Goal: Task Accomplishment & Management: Manage account settings

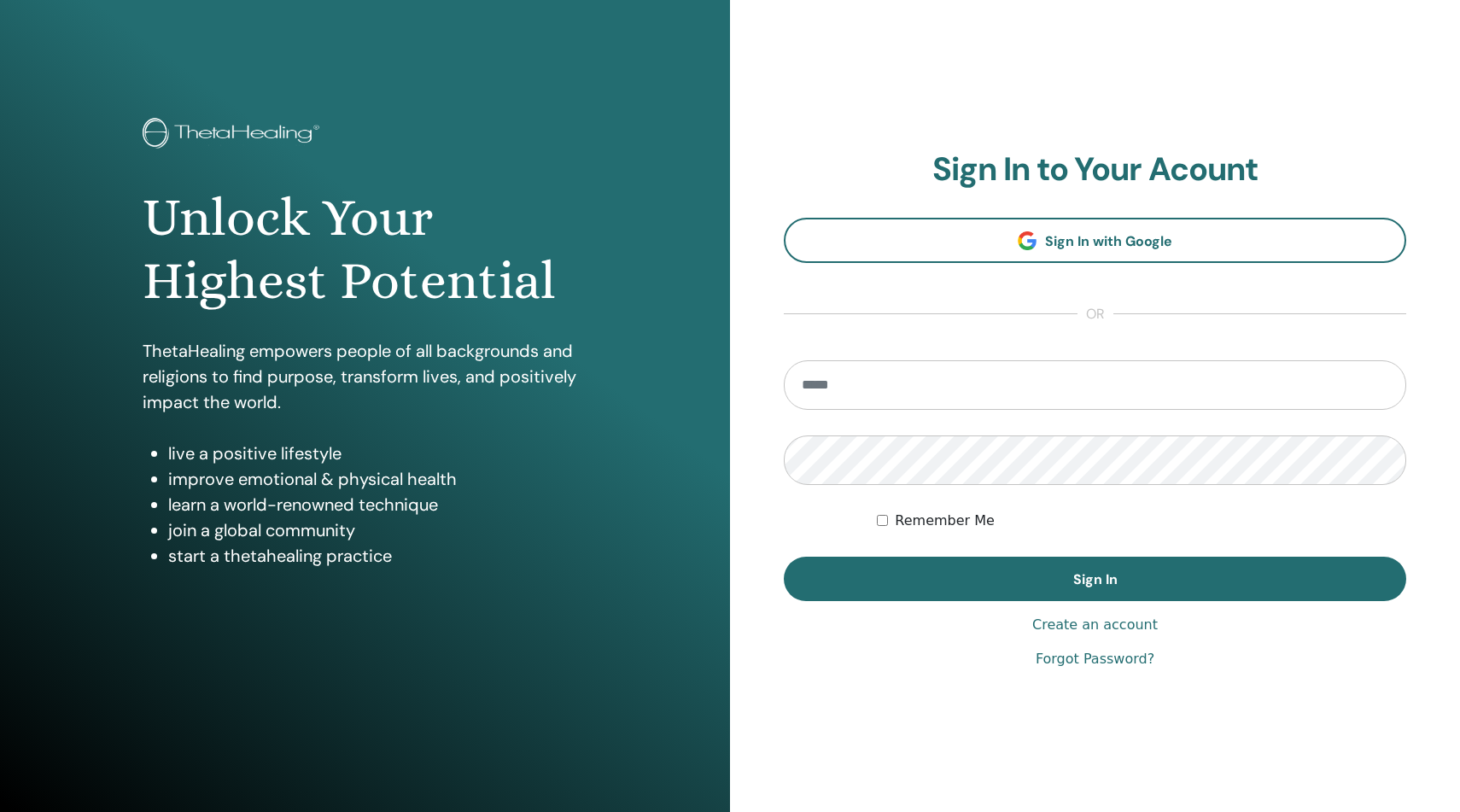
type input "**********"
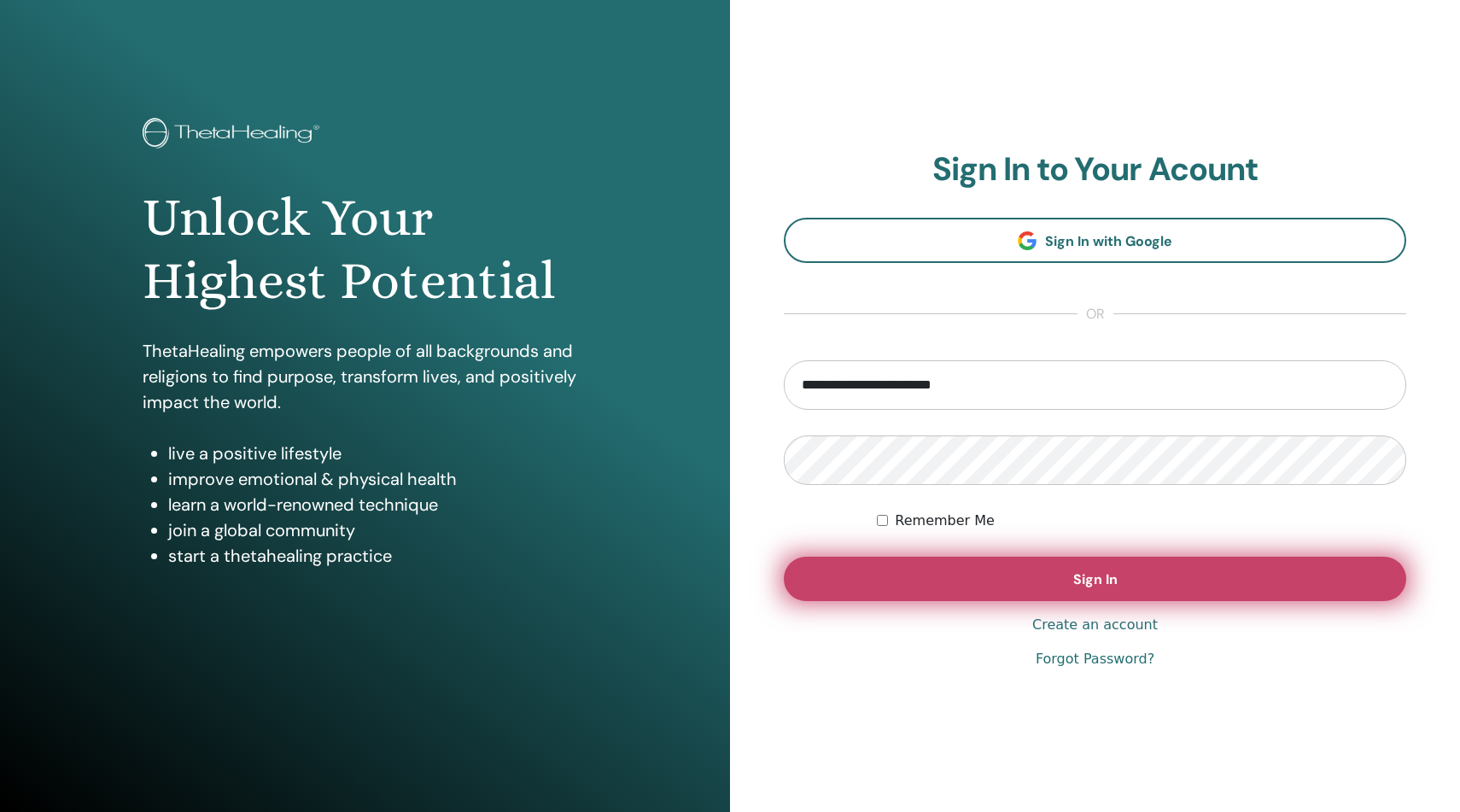
click at [1060, 580] on button "Sign In" at bounding box center [1094, 578] width 622 height 44
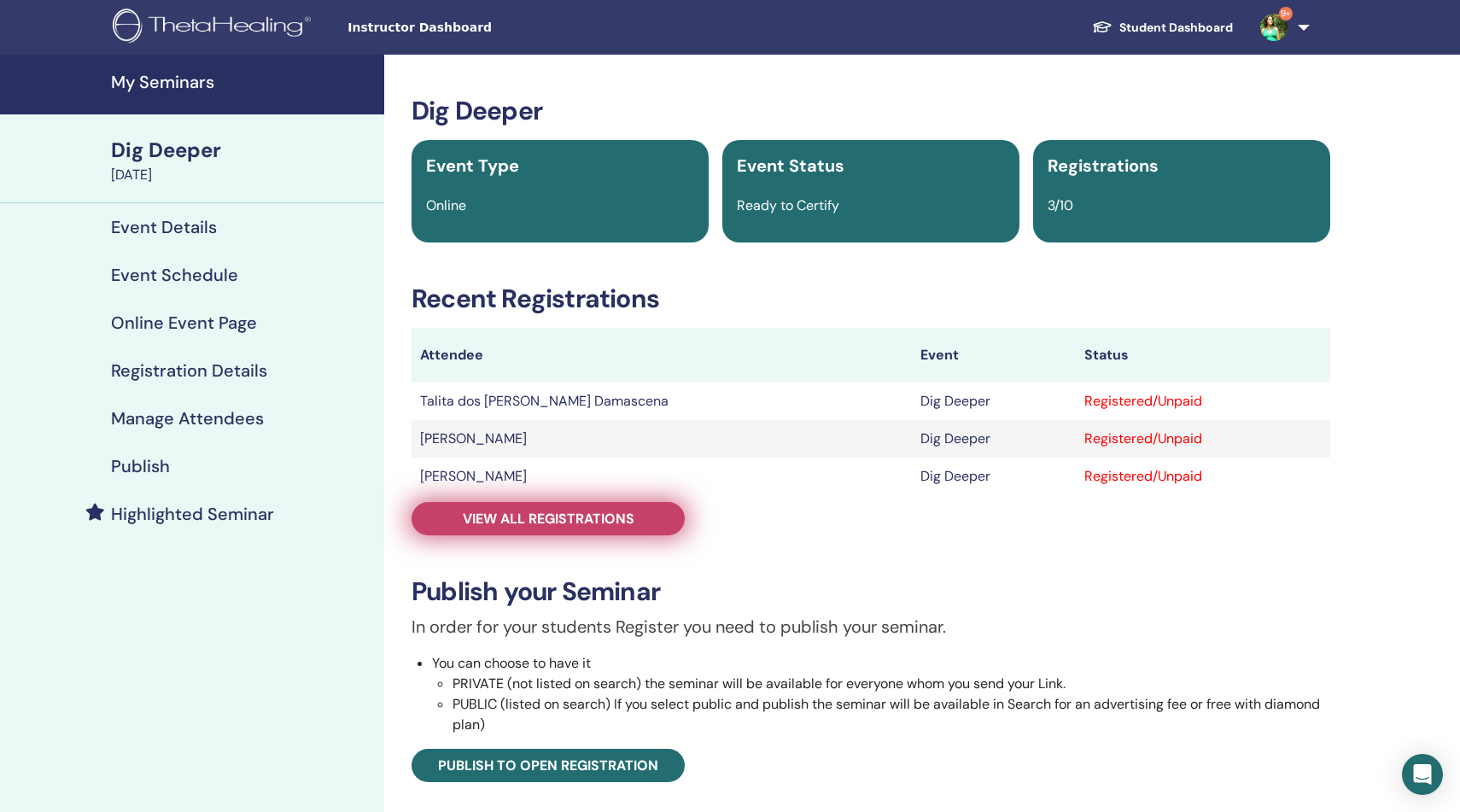
click at [542, 524] on span "View all registrations" at bounding box center [548, 519] width 172 height 18
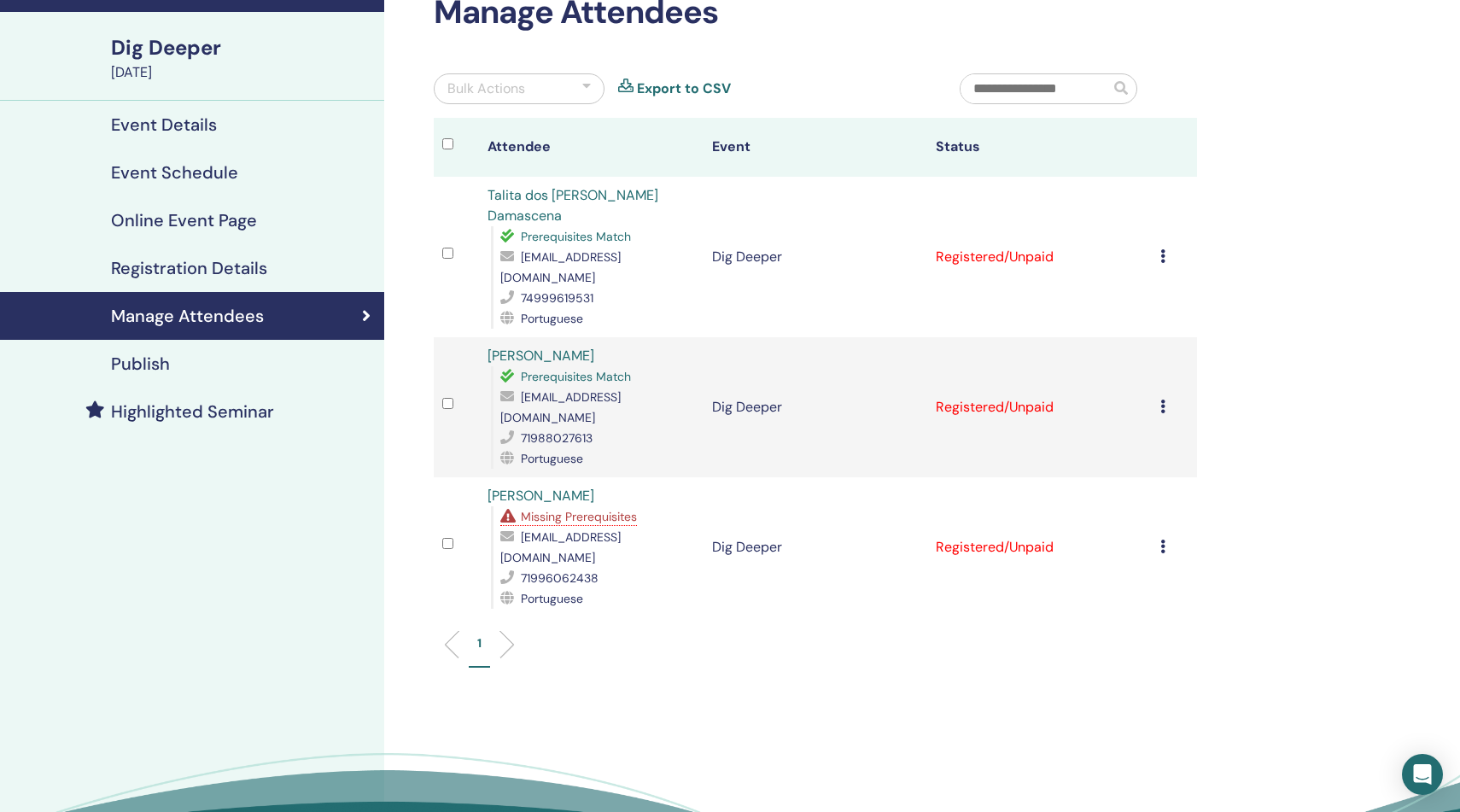
scroll to position [107, 0]
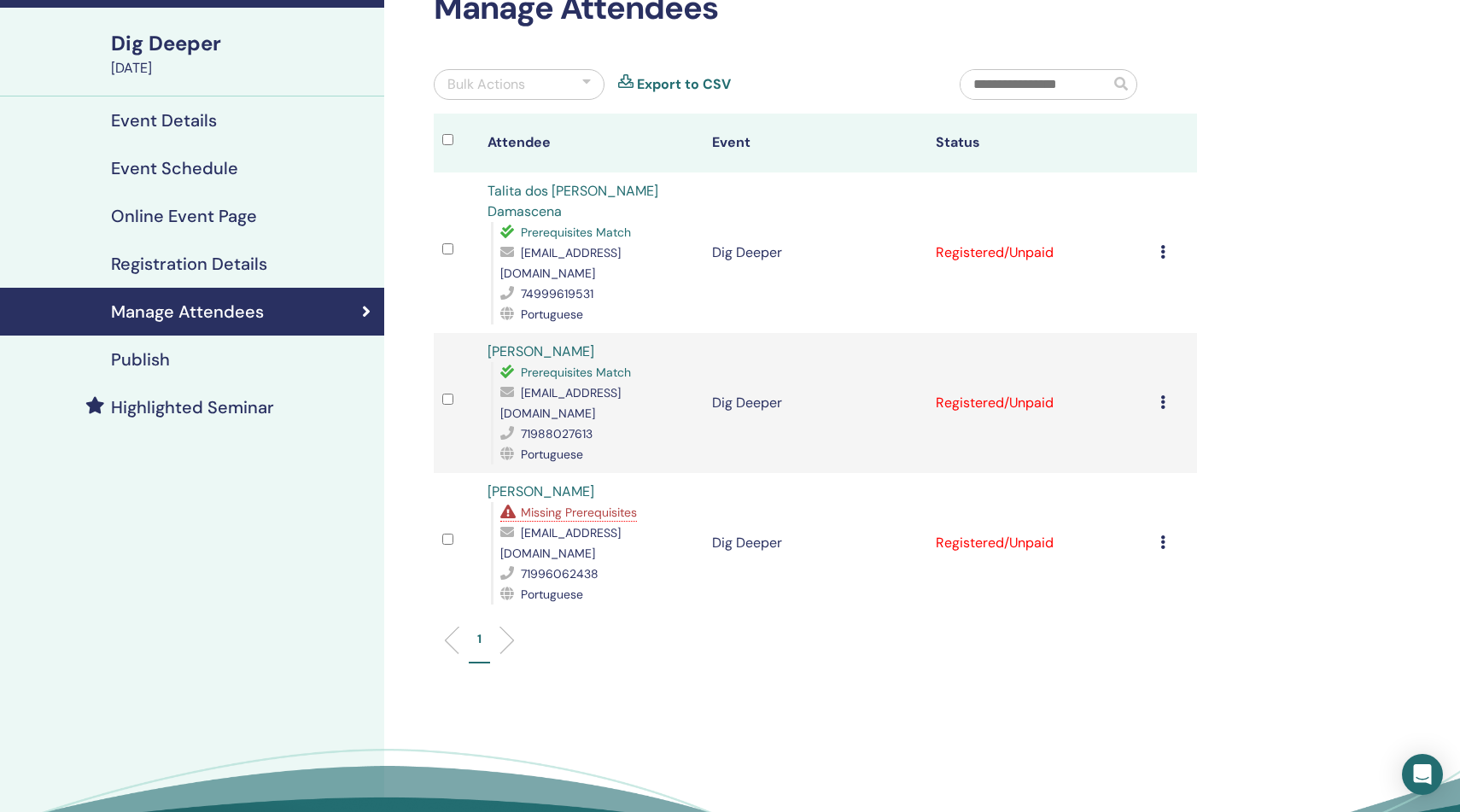
click at [1165, 535] on icon at bounding box center [1163, 542] width 5 height 14
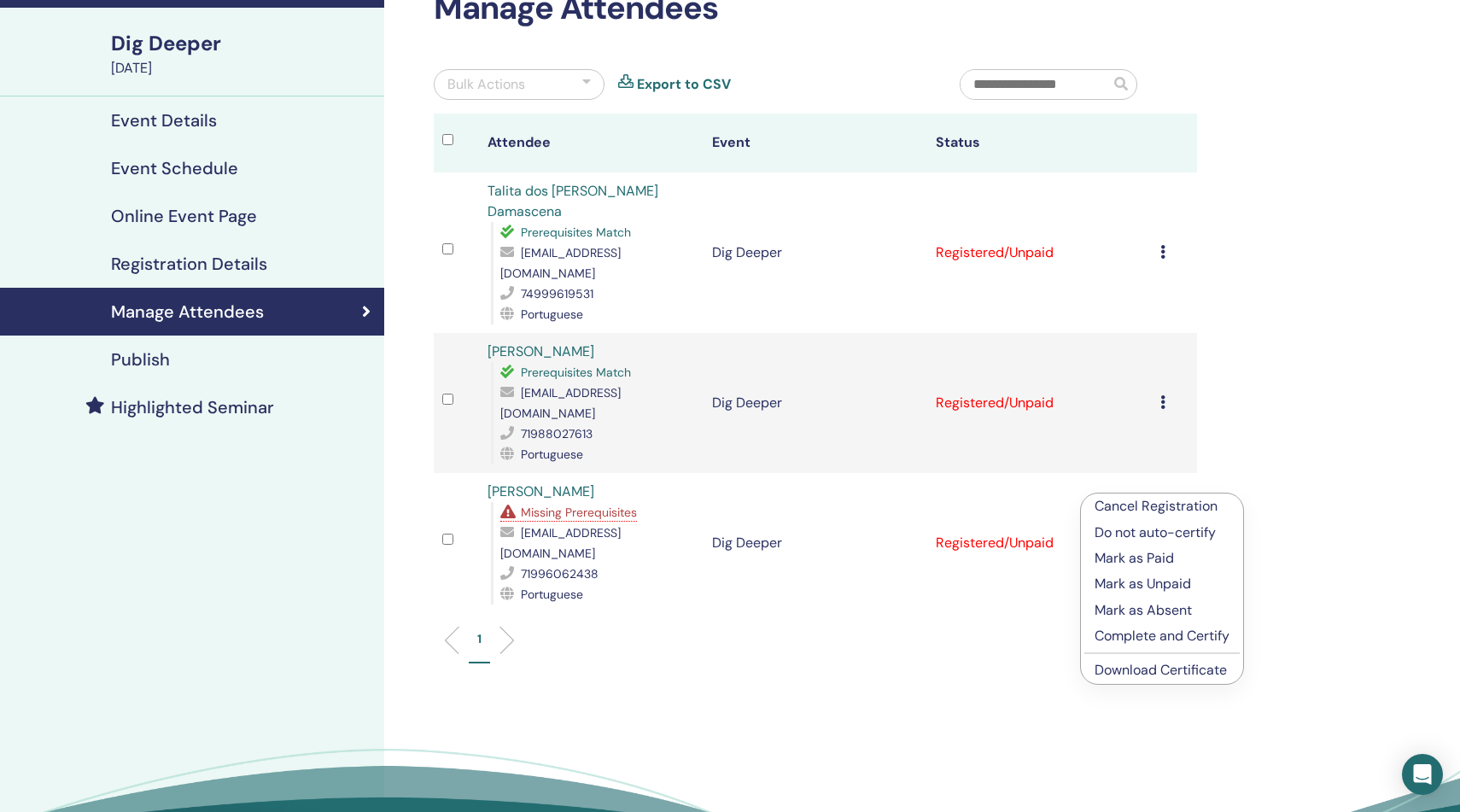
click at [1147, 638] on p "Complete and Certify" at bounding box center [1161, 636] width 135 height 21
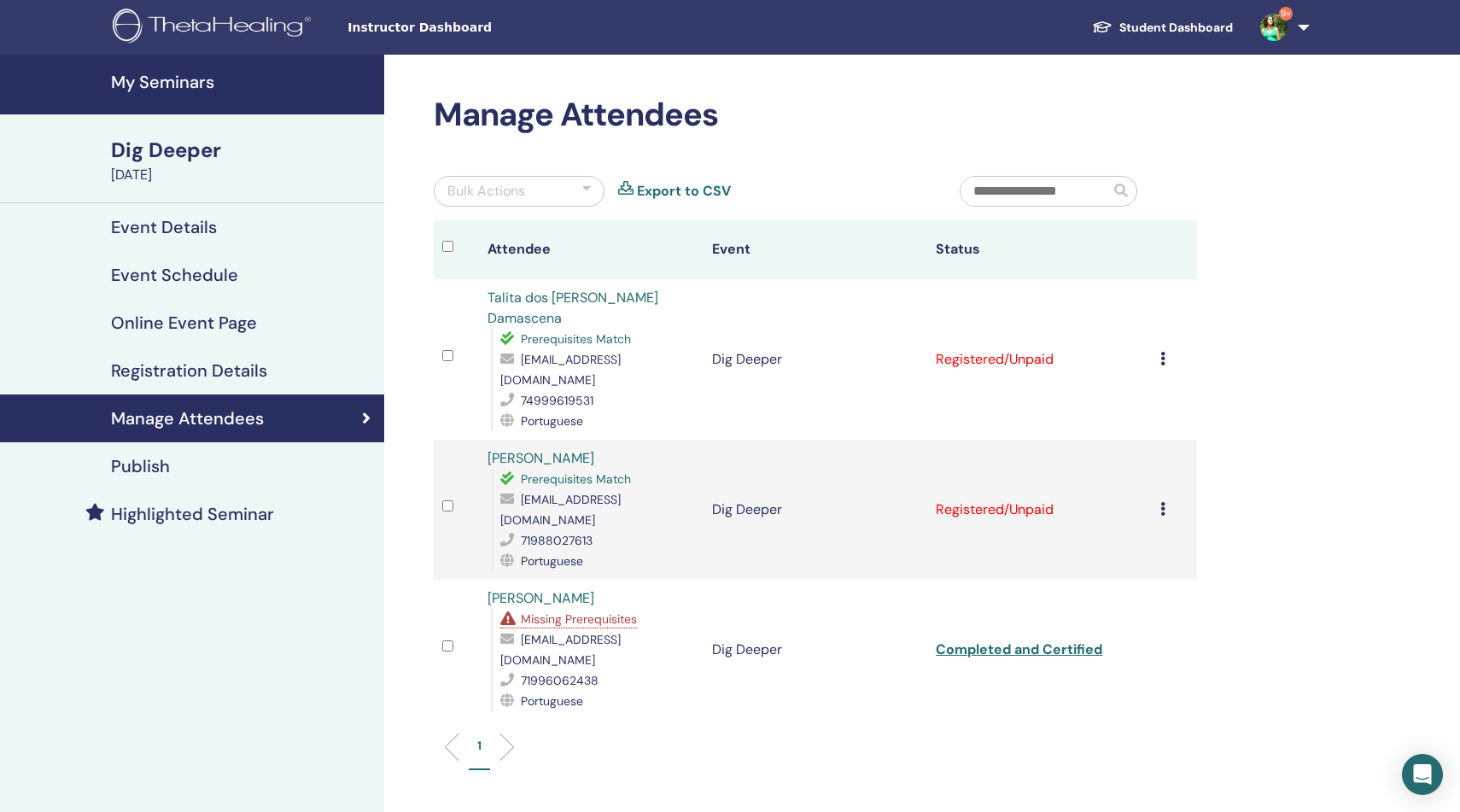
click at [1163, 502] on icon at bounding box center [1163, 509] width 5 height 14
click at [1142, 611] on p "Complete and Certify" at bounding box center [1160, 610] width 135 height 21
click at [1162, 352] on icon at bounding box center [1163, 359] width 5 height 14
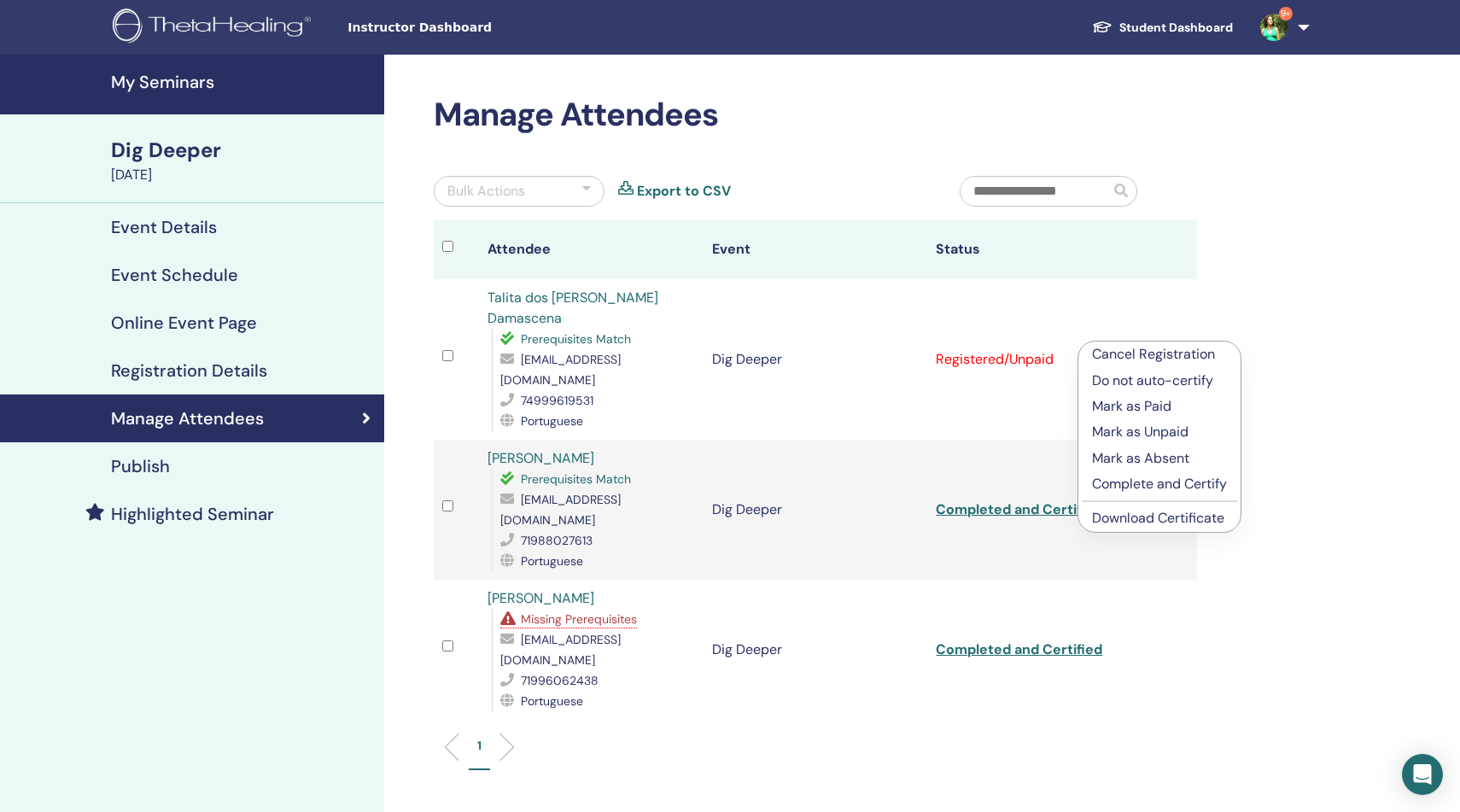
click at [1154, 484] on p "Complete and Certify" at bounding box center [1159, 484] width 135 height 21
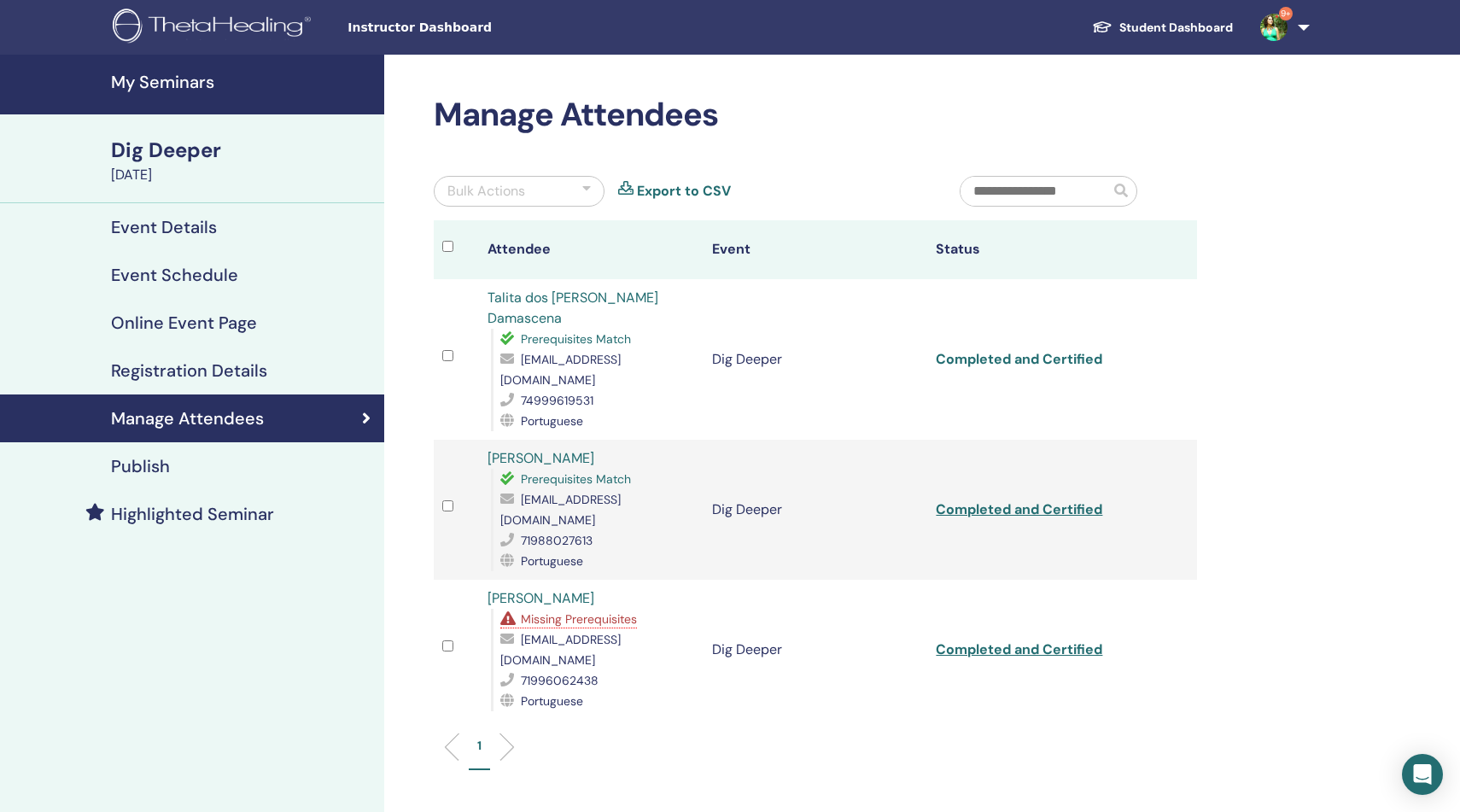
click at [1028, 350] on link "Completed and Certified" at bounding box center [1019, 359] width 166 height 18
click at [1026, 500] on link "Completed and Certified" at bounding box center [1019, 509] width 166 height 18
click at [1009, 641] on link "Completed and Certified" at bounding box center [1019, 649] width 166 height 18
click at [585, 611] on span "Missing Prerequisites" at bounding box center [578, 619] width 116 height 16
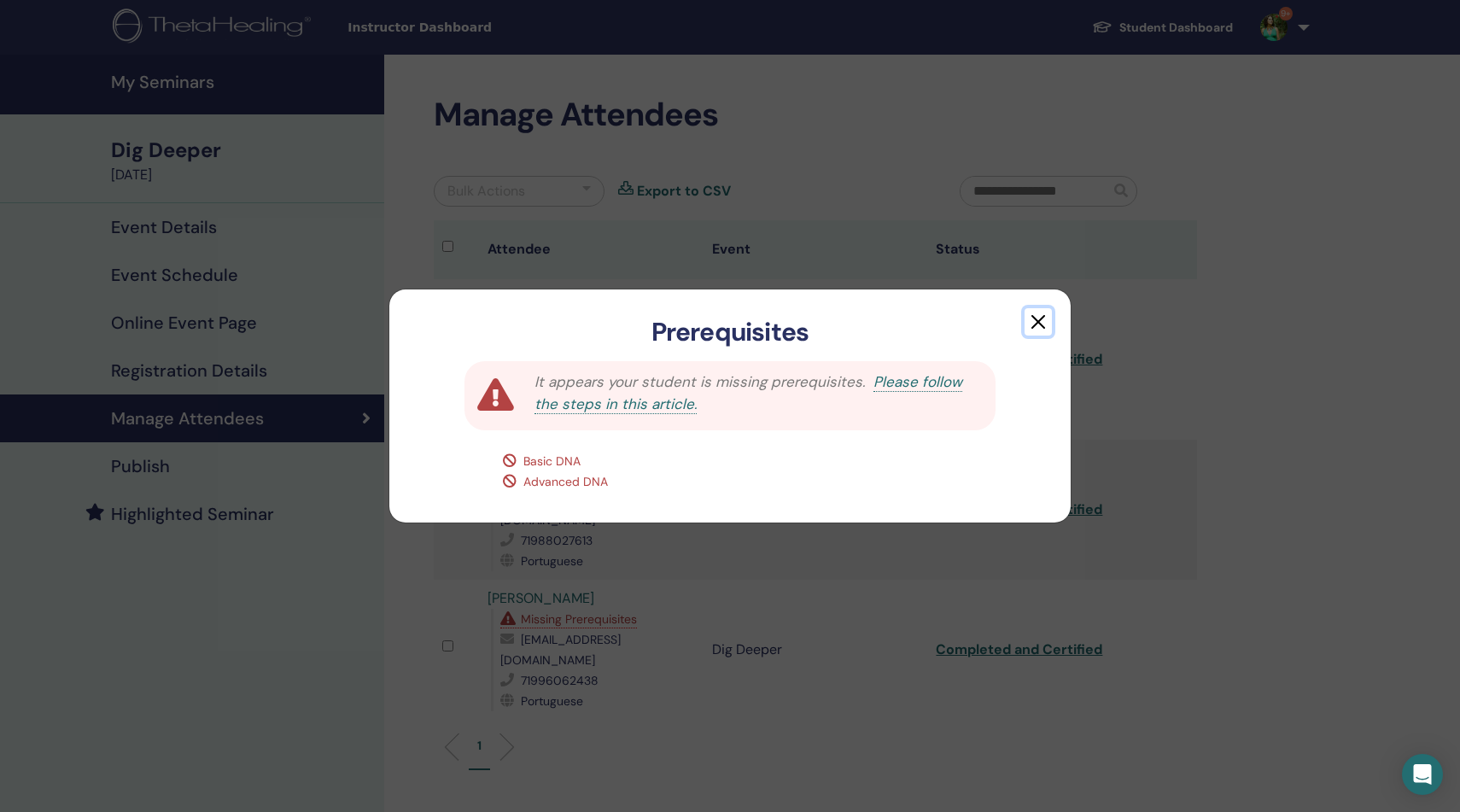
click at [1033, 324] on button "button" at bounding box center [1038, 321] width 27 height 27
